Goal: Task Accomplishment & Management: Manage account settings

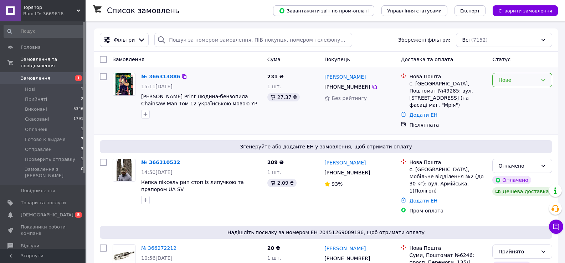
click at [516, 78] on div "Нове" at bounding box center [517, 80] width 39 height 8
click at [506, 94] on li "Прийнято" at bounding box center [522, 95] width 59 height 13
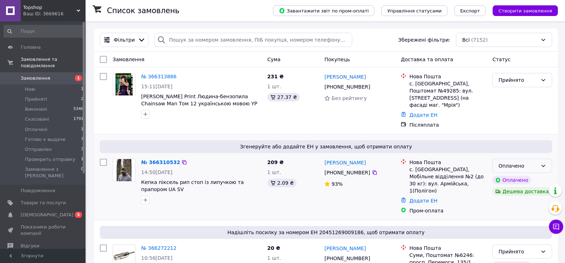
click at [524, 162] on div "Оплачено" at bounding box center [517, 166] width 39 height 8
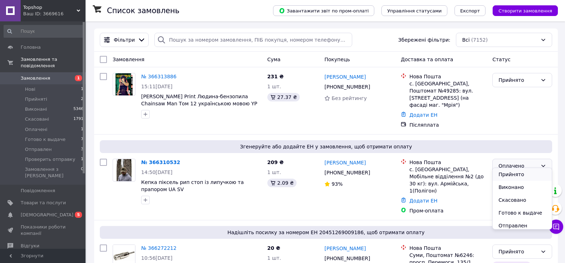
click at [512, 173] on li "Прийнято" at bounding box center [522, 174] width 59 height 13
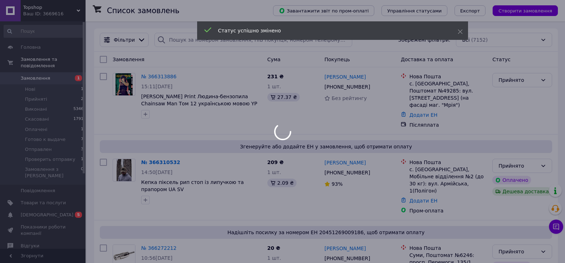
scroll to position [71, 0]
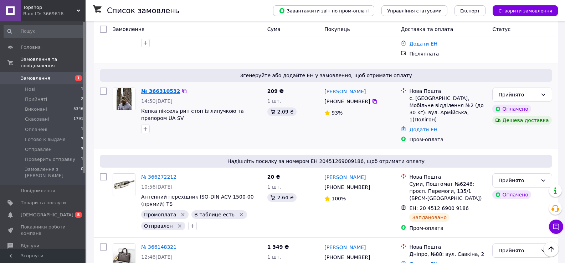
click at [152, 88] on link "№ 366310532" at bounding box center [160, 91] width 39 height 6
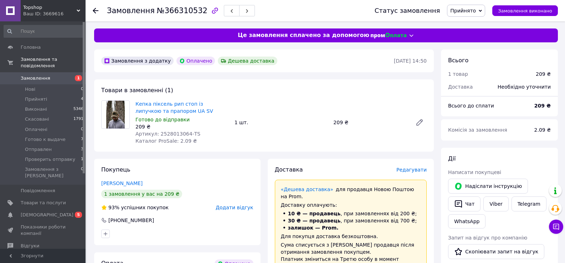
click at [163, 133] on span "Артикул: 2528013064-TS" at bounding box center [167, 134] width 65 height 6
copy span "2528013064"
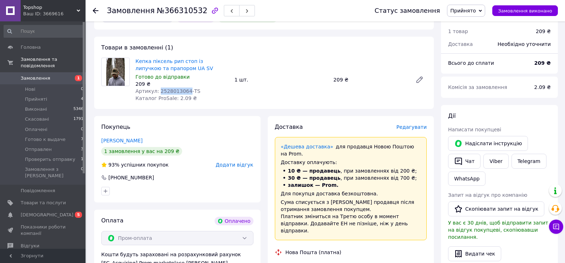
scroll to position [143, 0]
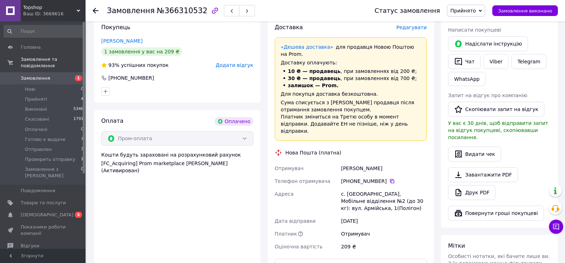
click at [347, 162] on div "[PERSON_NAME]" at bounding box center [384, 168] width 88 height 13
copy div "[PERSON_NAME]"
click at [389, 179] on icon at bounding box center [392, 182] width 6 height 6
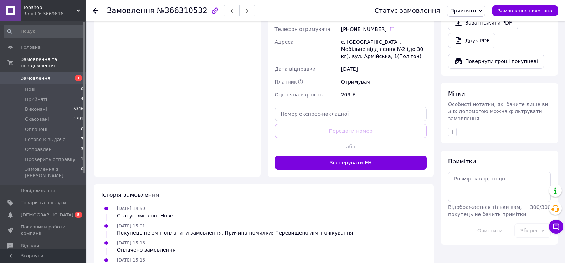
scroll to position [248, 0]
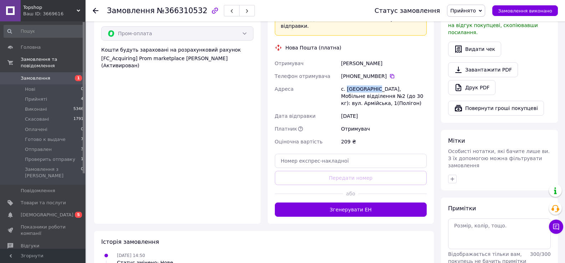
drag, startPoint x: 349, startPoint y: 75, endPoint x: 378, endPoint y: 77, distance: 28.6
click at [378, 83] on div "с. [GEOGRAPHIC_DATA], Мобільне відділення №2 (до 30 кг): вул. Армійська, 1(Полі…" at bounding box center [384, 96] width 88 height 27
copy div "Мала Любаша"
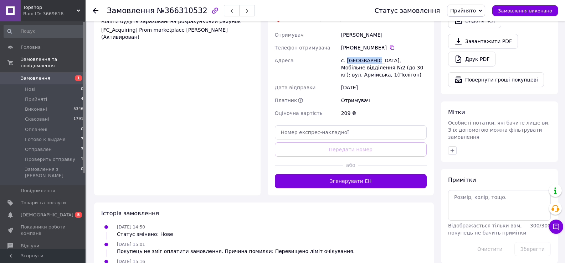
scroll to position [319, 0]
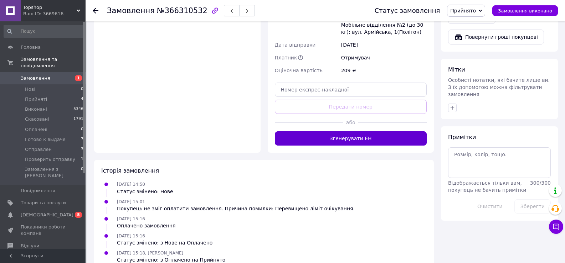
click at [361, 132] on button "Згенерувати ЕН" at bounding box center [351, 139] width 152 height 14
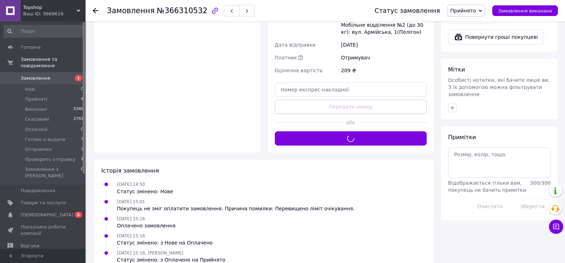
click at [184, 12] on span "№366310532" at bounding box center [182, 10] width 51 height 9
copy span "366310532"
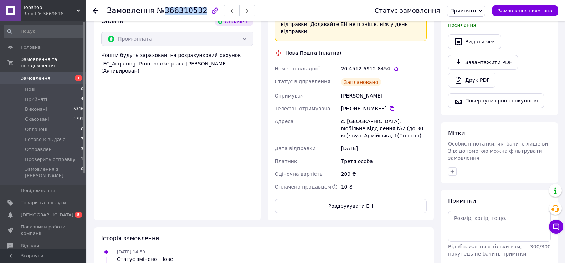
scroll to position [212, 0]
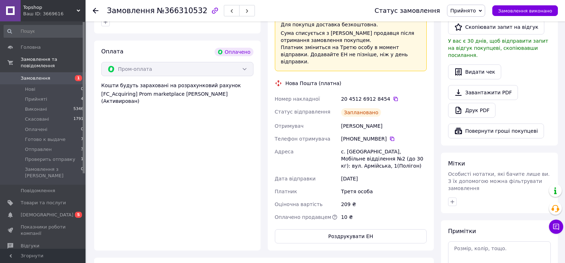
click at [351, 120] on div "[PERSON_NAME]" at bounding box center [384, 126] width 88 height 13
copy div "[PERSON_NAME]"
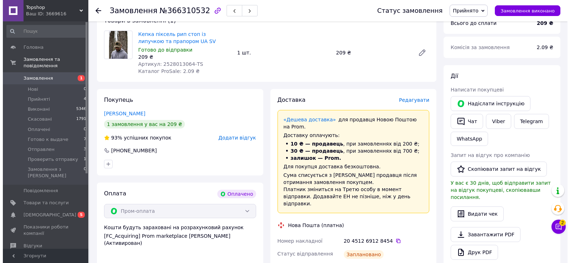
scroll to position [70, 0]
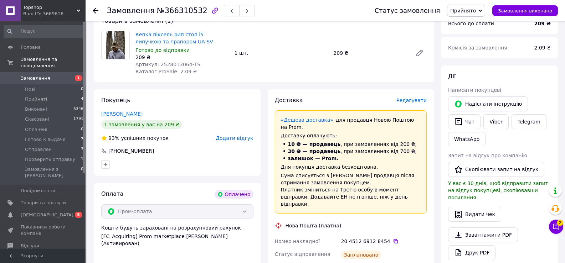
click at [419, 103] on span "Редагувати" at bounding box center [411, 101] width 30 height 6
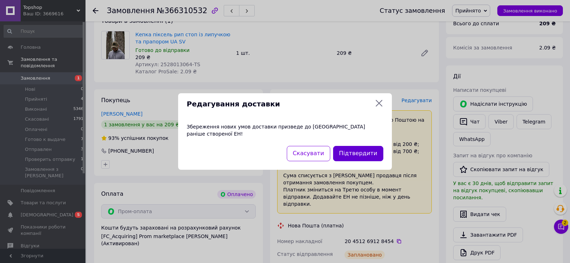
click at [374, 152] on button "Підтвердити" at bounding box center [358, 153] width 50 height 15
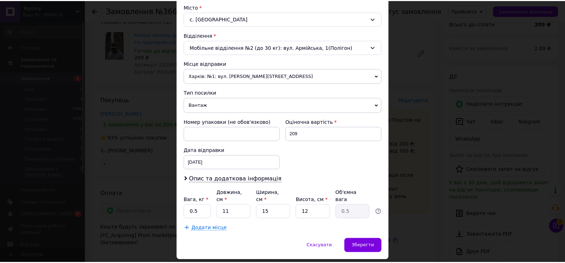
scroll to position [210, 0]
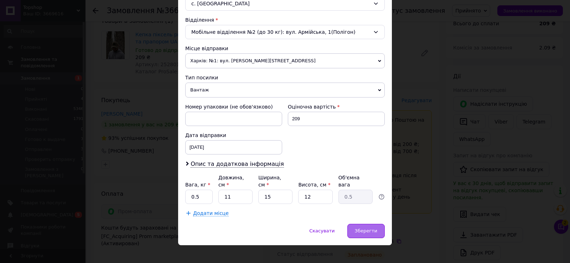
click at [362, 229] on span "Зберегти" at bounding box center [366, 231] width 22 height 5
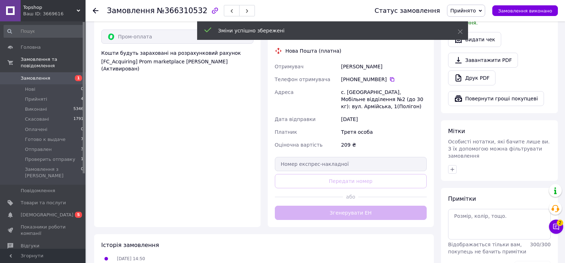
scroll to position [248, 0]
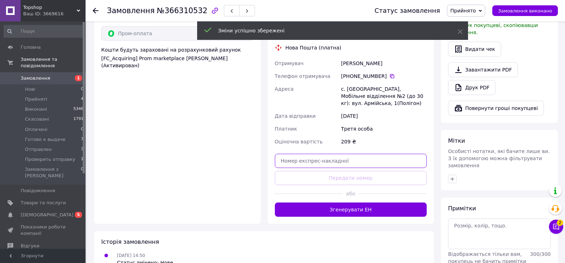
click at [353, 154] on input "text" at bounding box center [351, 161] width 152 height 14
paste input "20451269138936"
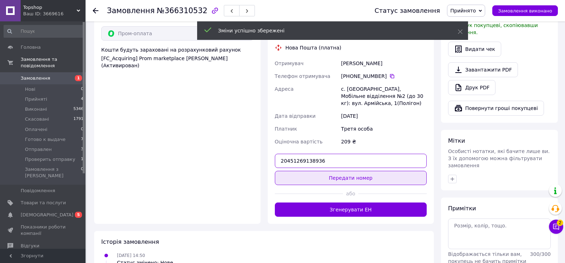
type input "20451269138936"
click at [350, 171] on button "Передати номер" at bounding box center [351, 178] width 152 height 14
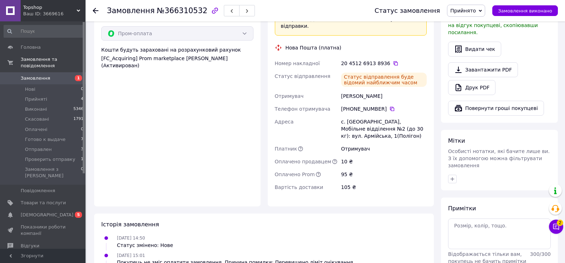
click at [476, 11] on span "Прийнято" at bounding box center [463, 11] width 26 height 6
click at [476, 77] on li "Проверить отправку" at bounding box center [475, 78] width 57 height 11
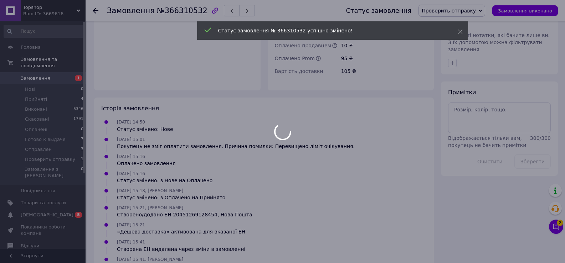
scroll to position [352, 0]
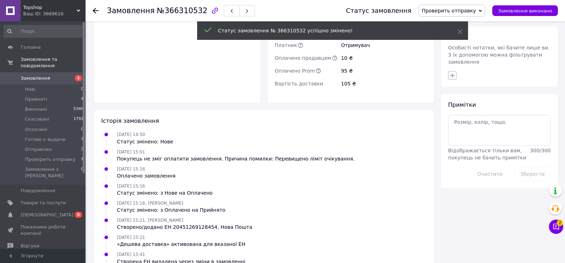
click at [451, 74] on icon "button" at bounding box center [453, 76] width 4 height 4
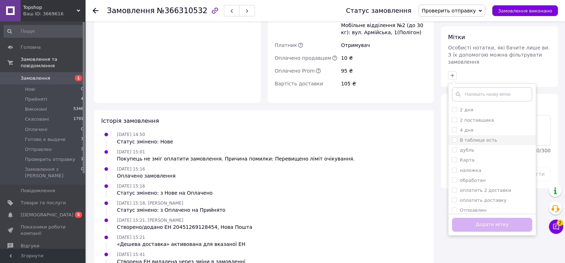
click at [486, 138] on label "В таблице есть" at bounding box center [478, 140] width 37 height 5
checkbox input "true"
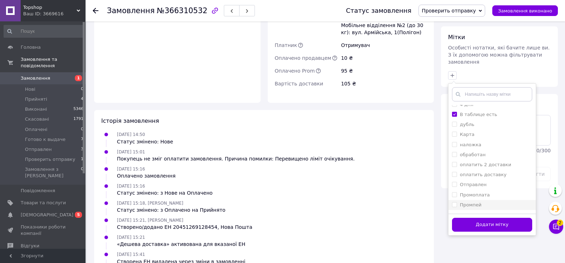
scroll to position [54, 0]
click at [478, 154] on label "Отправлен" at bounding box center [473, 156] width 27 height 5
checkbox input "true"
click at [479, 164] on label "Промоплата" at bounding box center [475, 166] width 30 height 5
checkbox input "true"
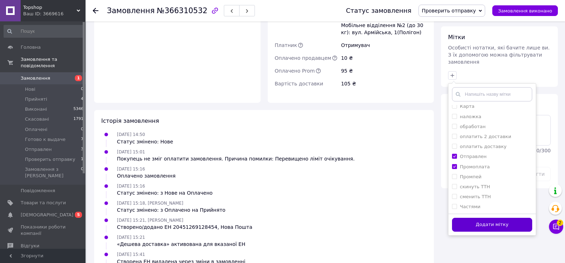
click at [480, 218] on button "Додати мітку" at bounding box center [492, 225] width 80 height 14
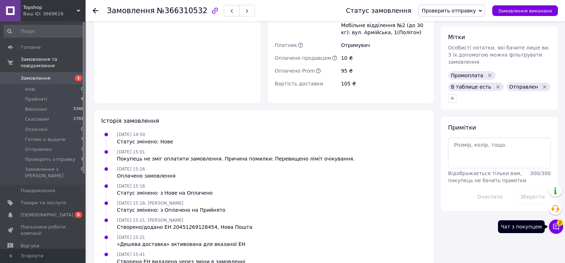
click at [556, 229] on icon at bounding box center [556, 227] width 6 height 6
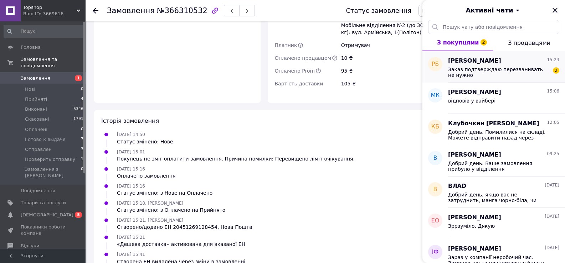
click at [500, 77] on span "Заказ подтверждаю перезванивать не нужно" at bounding box center [498, 72] width 101 height 11
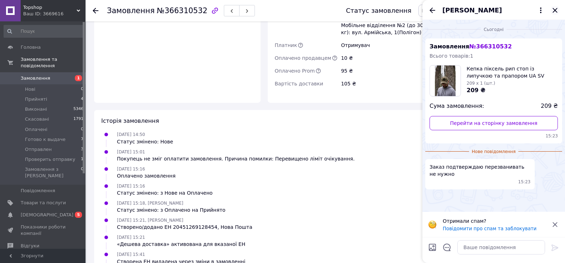
click at [556, 12] on icon "Закрити" at bounding box center [555, 10] width 5 height 5
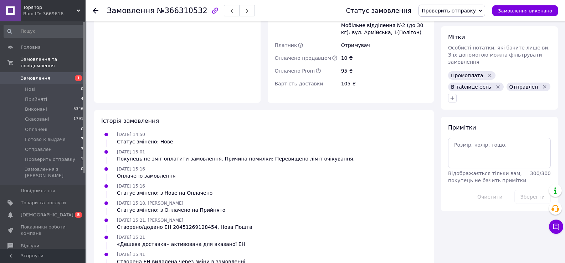
click at [94, 11] on use at bounding box center [96, 11] width 6 height 6
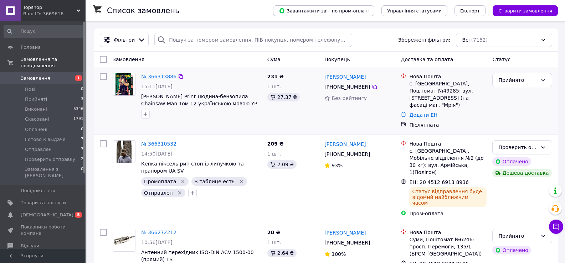
click at [156, 76] on link "№ 366313886" at bounding box center [158, 77] width 35 height 6
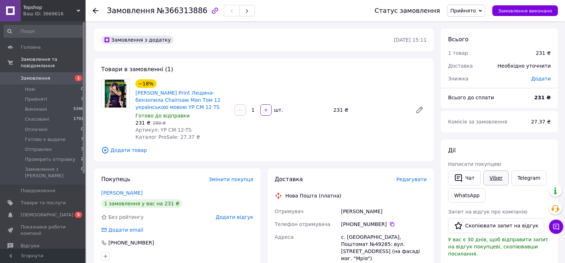
click at [493, 174] on link "Viber" at bounding box center [495, 178] width 25 height 15
drag, startPoint x: 157, startPoint y: 130, endPoint x: 177, endPoint y: 128, distance: 19.7
click at [177, 128] on span "Артикул: YP CM 12-TS" at bounding box center [163, 130] width 56 height 6
copy span "YP CM 12"
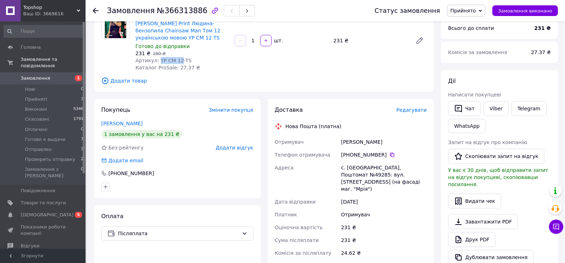
scroll to position [71, 0]
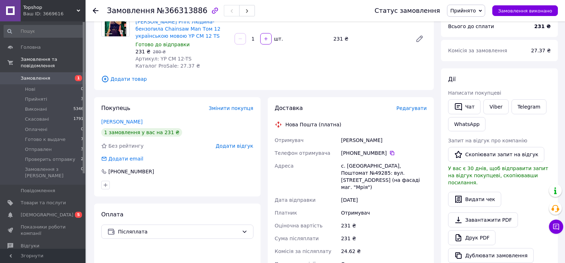
click at [348, 140] on div "[PERSON_NAME]" at bounding box center [384, 140] width 88 height 13
click at [349, 140] on div "[PERSON_NAME]" at bounding box center [384, 140] width 88 height 13
click at [349, 139] on div "[PERSON_NAME]" at bounding box center [384, 140] width 88 height 13
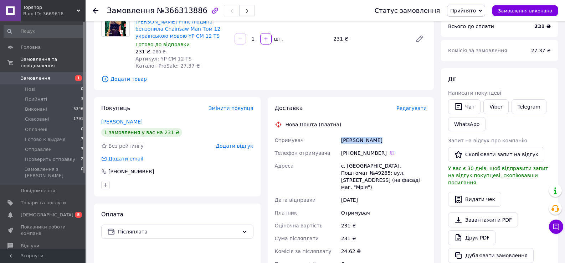
click at [349, 139] on div "[PERSON_NAME]" at bounding box center [384, 140] width 88 height 13
drag, startPoint x: 346, startPoint y: 163, endPoint x: 379, endPoint y: 164, distance: 32.8
click at [379, 164] on div "с. [GEOGRAPHIC_DATA], Поштомат №49285: вул. [STREET_ADDRESS] (на фасаді маг. "М…" at bounding box center [384, 177] width 88 height 34
copy div "Ясенове Друге"
click at [352, 174] on div "с. [GEOGRAPHIC_DATA], Поштомат №49285: вул. [STREET_ADDRESS] (на фасаді маг. "М…" at bounding box center [384, 177] width 88 height 34
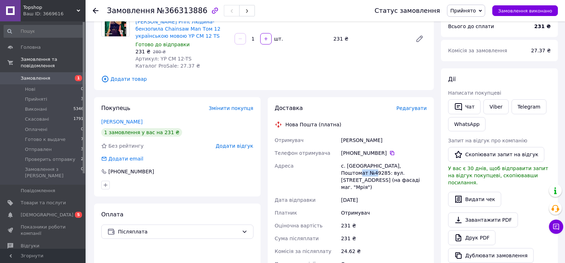
click at [352, 174] on div "с. [GEOGRAPHIC_DATA], Поштомат №49285: вул. [STREET_ADDRESS] (на фасаді маг. "М…" at bounding box center [384, 177] width 88 height 34
copy div "49285"
click at [345, 142] on div "[PERSON_NAME]" at bounding box center [384, 140] width 88 height 13
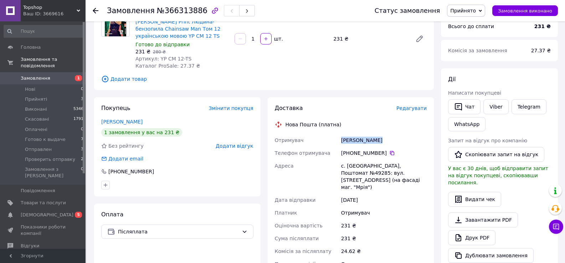
copy div "[PERSON_NAME]"
click at [349, 147] on div "[PHONE_NUMBER]" at bounding box center [384, 153] width 88 height 13
click at [347, 139] on div "[PERSON_NAME]" at bounding box center [384, 140] width 88 height 13
copy div "Бита"
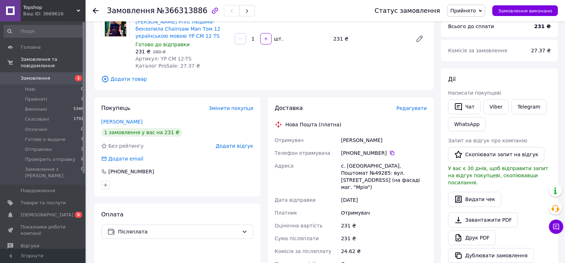
click at [181, 8] on span "№366313886" at bounding box center [182, 10] width 51 height 9
click at [182, 10] on span "№366313886" at bounding box center [182, 10] width 51 height 9
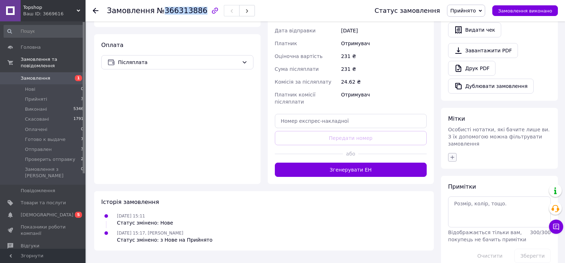
click at [450, 155] on icon "button" at bounding box center [453, 158] width 6 height 6
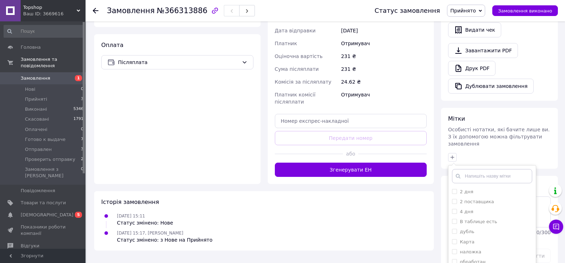
scroll to position [281, 0]
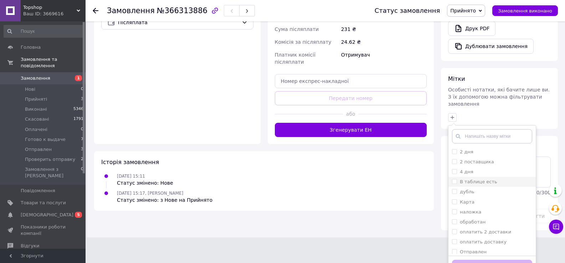
click at [487, 179] on label "В таблице есть" at bounding box center [478, 181] width 37 height 5
checkbox input "true"
drag, startPoint x: 476, startPoint y: 196, endPoint x: 481, endPoint y: 207, distance: 12.0
click at [477, 210] on label "наложка" at bounding box center [470, 212] width 21 height 5
checkbox input "true"
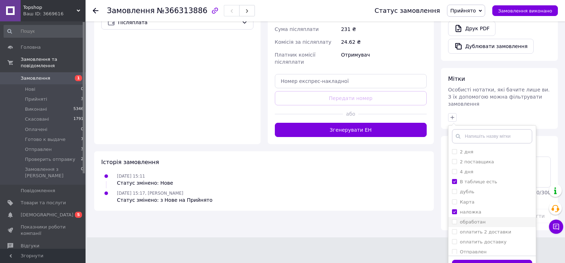
click at [481, 220] on label "обработан" at bounding box center [473, 222] width 26 height 5
checkbox input "true"
click at [485, 260] on button "Додати мітку" at bounding box center [492, 267] width 80 height 14
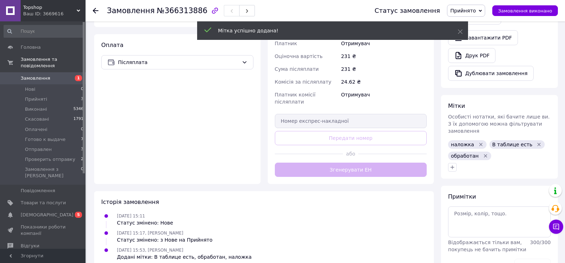
scroll to position [251, 0]
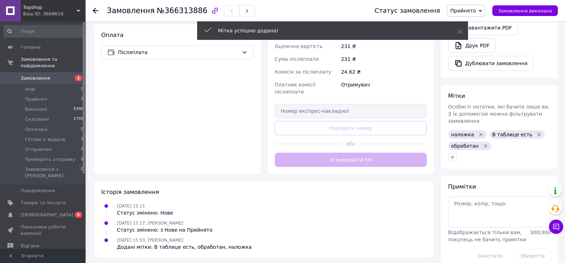
drag, startPoint x: 94, startPoint y: 9, endPoint x: 99, endPoint y: 9, distance: 5.7
click at [94, 9] on icon at bounding box center [96, 11] width 6 height 6
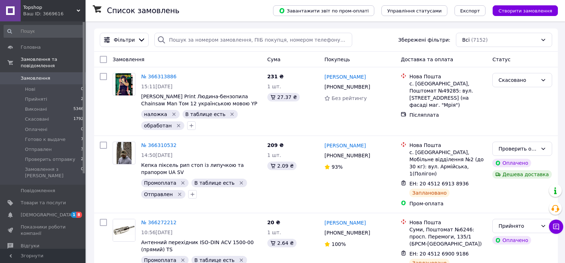
click at [165, 78] on link "№ 366313886" at bounding box center [158, 77] width 35 height 6
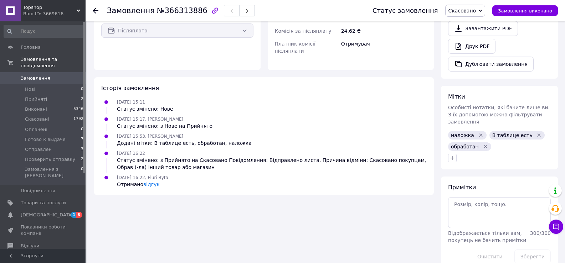
scroll to position [303, 0]
click at [153, 181] on link "відгук" at bounding box center [151, 184] width 16 height 6
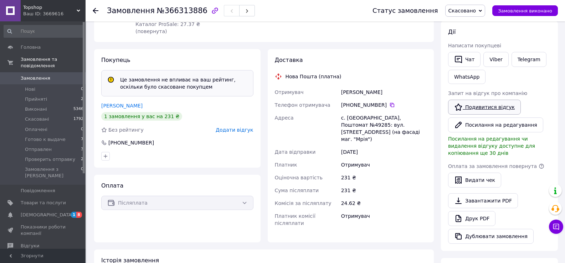
scroll to position [125, 0]
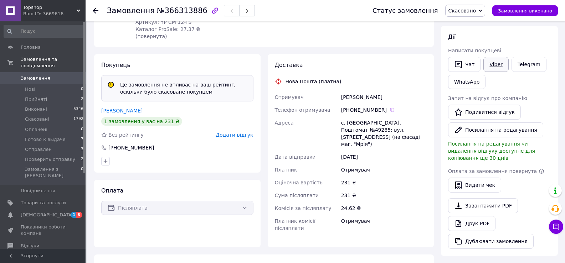
click at [495, 65] on link "Viber" at bounding box center [495, 64] width 25 height 15
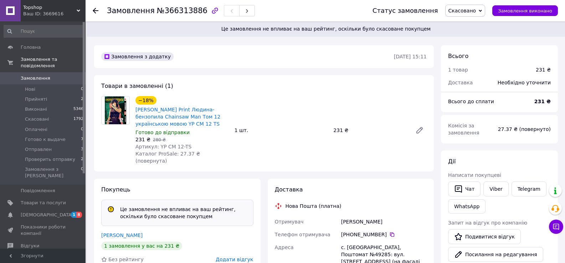
scroll to position [178, 0]
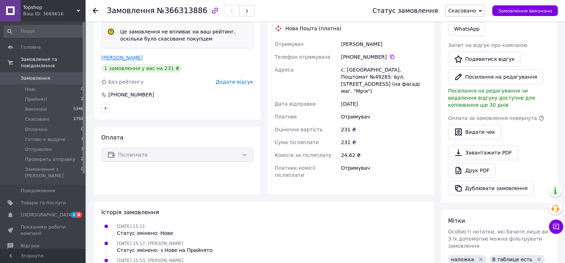
click at [128, 55] on link "[PERSON_NAME]" at bounding box center [121, 58] width 41 height 6
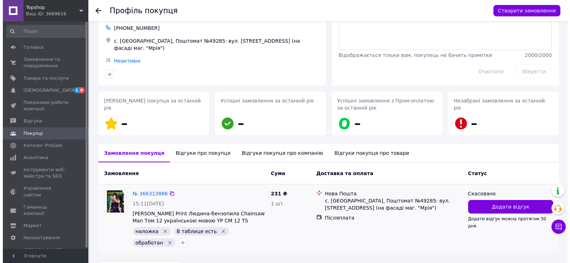
scroll to position [60, 0]
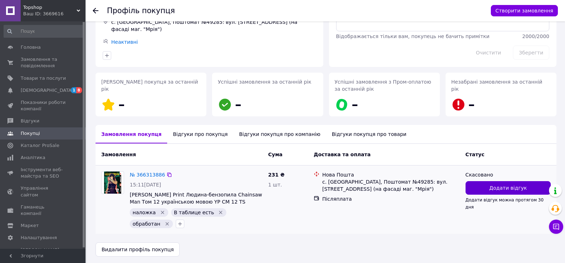
click at [492, 187] on span "Додати відгук" at bounding box center [508, 188] width 37 height 7
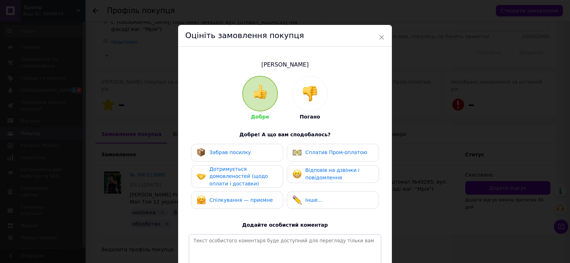
drag, startPoint x: 303, startPoint y: 95, endPoint x: 291, endPoint y: 120, distance: 27.6
click at [303, 94] on img at bounding box center [310, 94] width 16 height 16
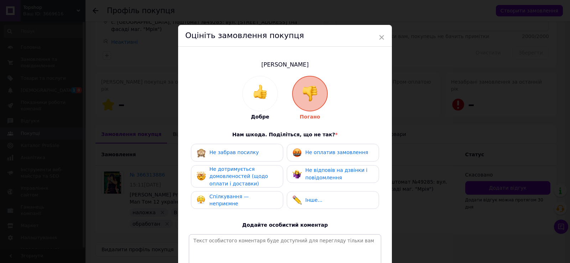
drag, startPoint x: 260, startPoint y: 149, endPoint x: 277, endPoint y: 150, distance: 16.8
click at [261, 149] on div "Не забрав посилку" at bounding box center [237, 152] width 81 height 9
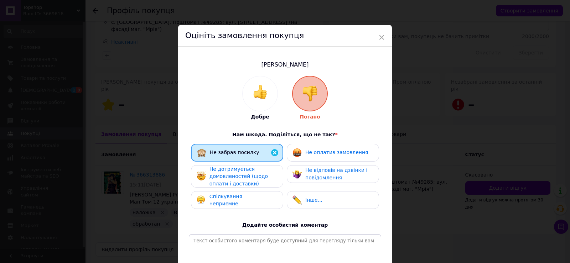
drag, startPoint x: 302, startPoint y: 150, endPoint x: 274, endPoint y: 179, distance: 40.1
click at [302, 151] on div "Не оплатив замовлення" at bounding box center [331, 152] width 76 height 9
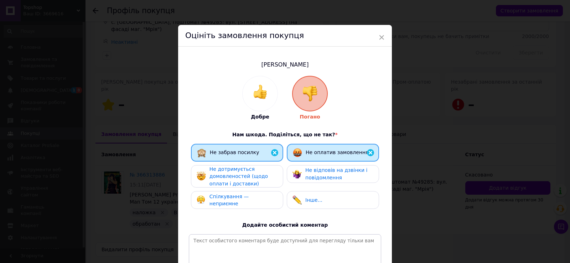
click at [268, 183] on div "Не дотримується домовленостей (щодо оплати і доставки)" at bounding box center [244, 177] width 68 height 22
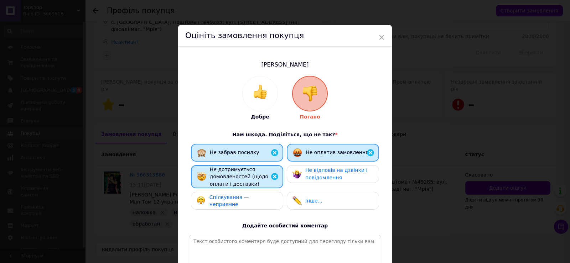
drag, startPoint x: 299, startPoint y: 177, endPoint x: 294, endPoint y: 184, distance: 8.8
click at [299, 177] on img at bounding box center [297, 174] width 9 height 9
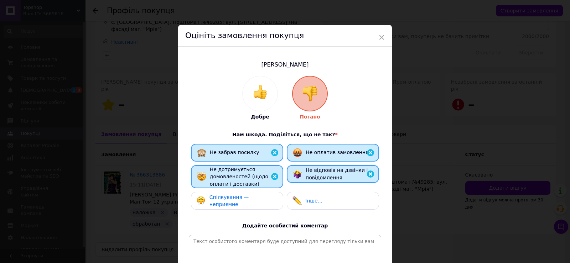
click at [268, 205] on div "Спілкування — неприємне" at bounding box center [237, 201] width 92 height 18
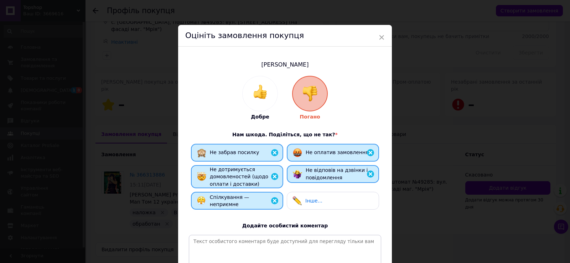
scroll to position [88, 0]
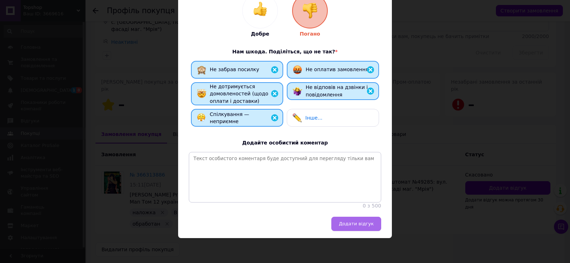
click at [356, 225] on span "Додати відгук" at bounding box center [356, 223] width 35 height 5
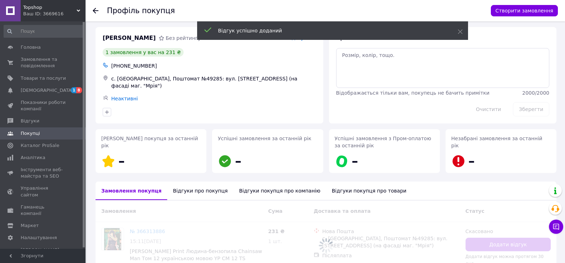
scroll to position [0, 0]
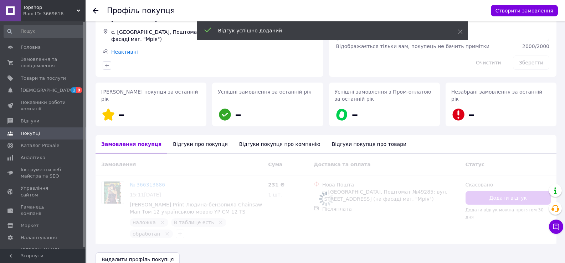
click at [94, 10] on use at bounding box center [96, 11] width 6 height 6
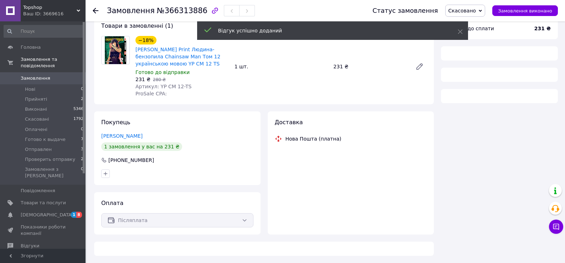
scroll to position [43, 0]
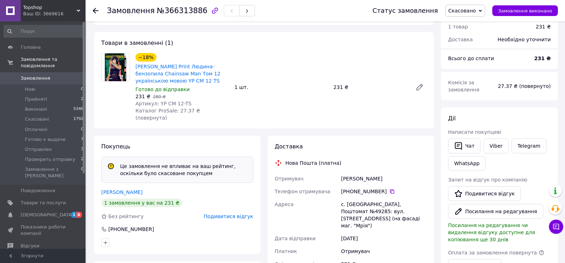
click at [94, 11] on use at bounding box center [96, 11] width 6 height 6
